Goal: Find specific page/section: Find specific page/section

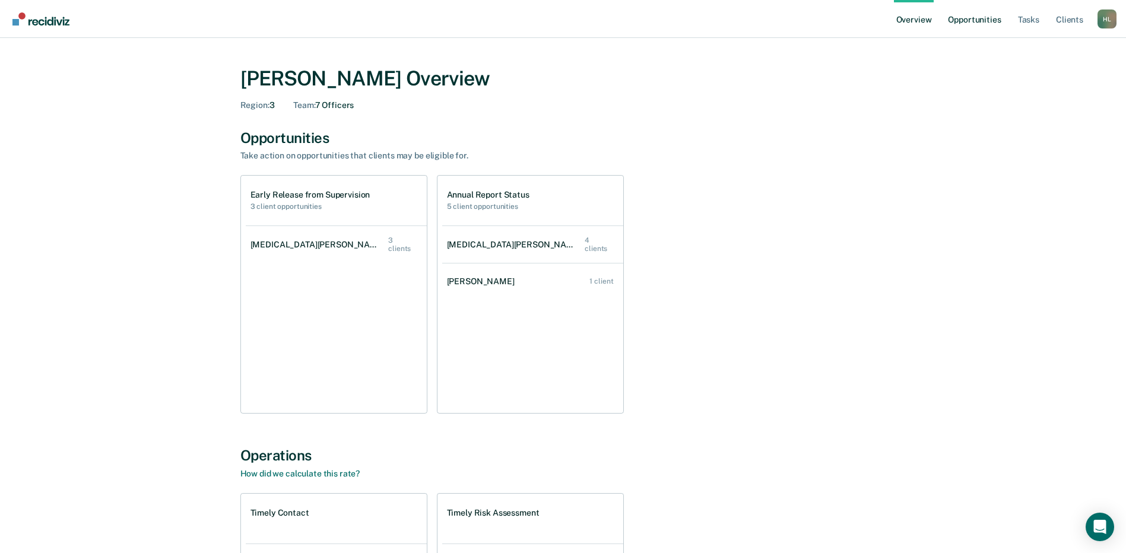
click at [968, 14] on link "Opportunities" at bounding box center [974, 19] width 58 height 38
